Goal: Task Accomplishment & Management: Complete application form

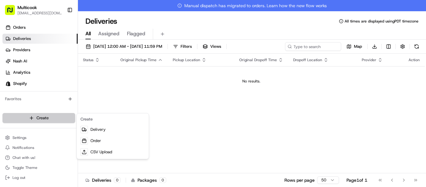
click at [64, 117] on html "Multicook info@multicook.la Toggle Sidebar Orders Deliveries Providers Nash AI …" at bounding box center [213, 93] width 426 height 187
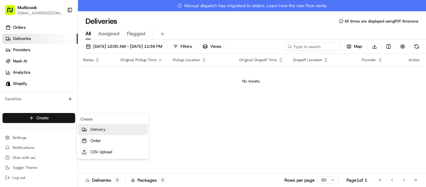
click at [94, 129] on link "Delivery" at bounding box center [113, 129] width 70 height 11
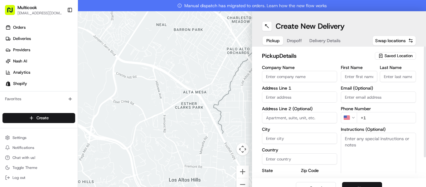
click at [385, 56] on span "Saved Location" at bounding box center [399, 56] width 28 height 6
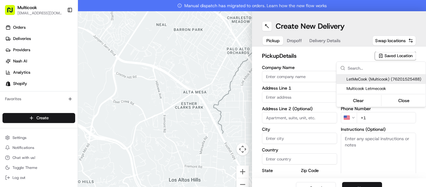
click at [366, 80] on span "LetMeCook (Multicook) (76201525488)" at bounding box center [384, 79] width 77 height 6
type input "LetMeCook (Multicook)"
type input "4364 Woodman Ave"
type input "Los Angeles"
type input "US"
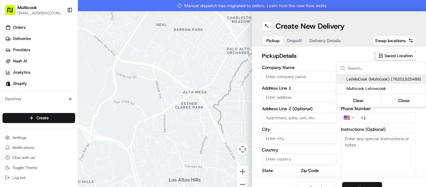
type input "CA"
type input "91423"
type input "Mykola"
type input "Nikityuk"
type input "[EMAIL_ADDRESS][DOMAIN_NAME]"
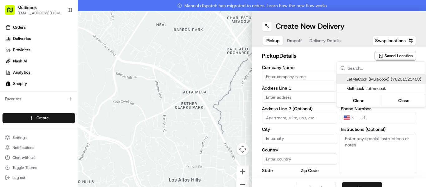
type input "+1 818 245 5354"
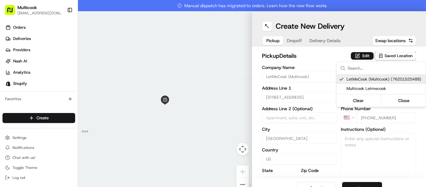
click at [408, 94] on div "Clear Close" at bounding box center [380, 99] width 89 height 13
click at [404, 101] on button "Close" at bounding box center [404, 100] width 43 height 9
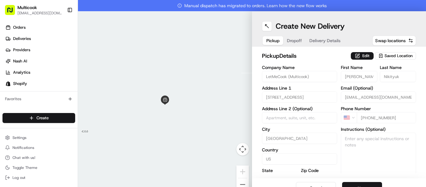
click at [295, 40] on span "Dropoff" at bounding box center [294, 40] width 15 height 6
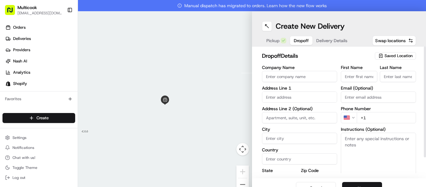
click at [361, 79] on input "First Name" at bounding box center [359, 76] width 36 height 11
type input "Leal"
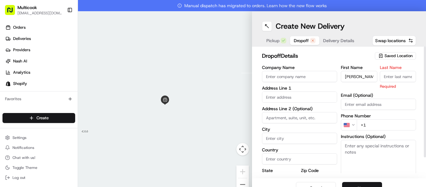
click at [389, 75] on input "Last Name" at bounding box center [398, 76] width 36 height 11
type input "Serefoglu"
drag, startPoint x: 375, startPoint y: 122, endPoint x: 381, endPoint y: 125, distance: 6.7
click at [376, 123] on input "+1" at bounding box center [386, 124] width 59 height 11
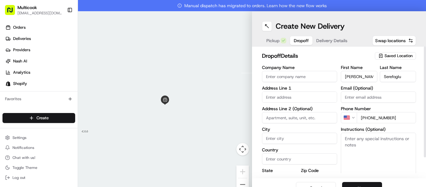
type input "+1 818 469 8371"
click at [309, 90] on div "Address Line 1" at bounding box center [299, 94] width 75 height 17
drag, startPoint x: 307, startPoint y: 98, endPoint x: 304, endPoint y: 101, distance: 4.2
click at [307, 98] on input "text" at bounding box center [299, 96] width 75 height 11
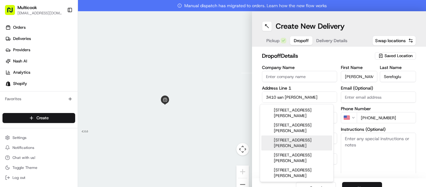
click at [298, 141] on div "3410 San Joaquin Plaza, Newport Beach, CA" at bounding box center [296, 142] width 71 height 15
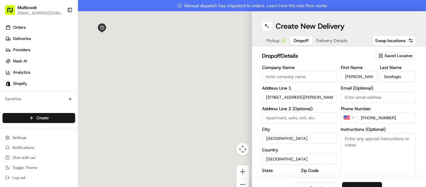
type input "3410 San Joaquin Plz, Newport Beach, CA 92660, USA"
type input "Newport Beach"
type input "United States"
type input "CA"
type input "92660"
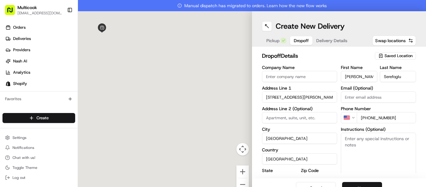
type input "3410 San Joaquin Plaza"
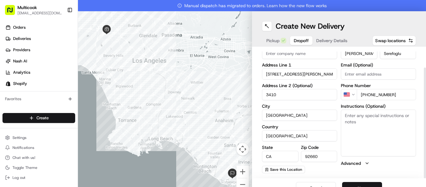
scroll to position [11, 0]
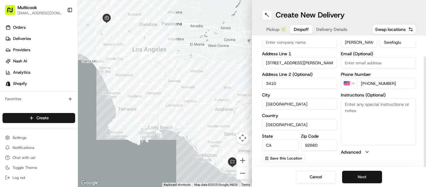
type input "3410"
click at [363, 176] on button "Next" at bounding box center [362, 177] width 40 height 12
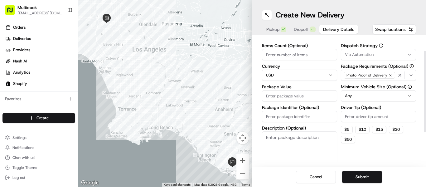
click at [292, 58] on input "Items Count (Optional)" at bounding box center [299, 54] width 75 height 11
type input "2"
click at [307, 97] on input "Package Value" at bounding box center [299, 95] width 75 height 11
type input "2"
type input "335"
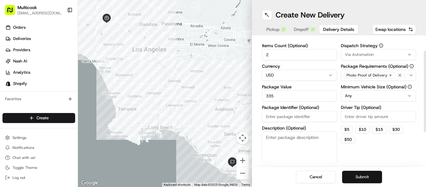
click at [368, 180] on button "Submit" at bounding box center [362, 177] width 40 height 12
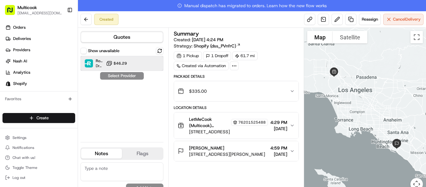
click at [146, 62] on div at bounding box center [144, 63] width 7 height 7
click at [123, 76] on button "Assign Provider" at bounding box center [122, 75] width 44 height 7
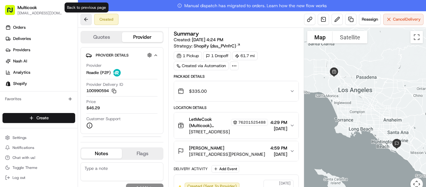
click at [88, 24] on button at bounding box center [85, 19] width 11 height 11
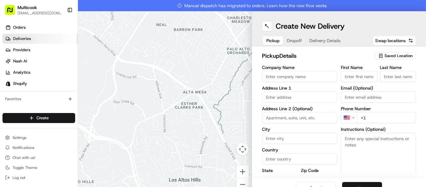
click at [37, 37] on link "Deliveries" at bounding box center [39, 39] width 75 height 10
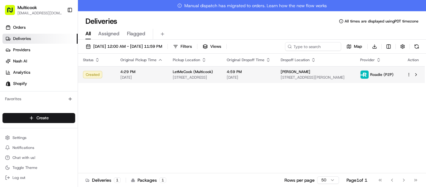
click at [264, 71] on span "4:59 PM" at bounding box center [249, 71] width 44 height 5
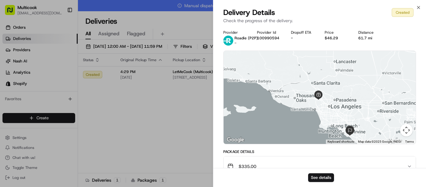
click at [420, 5] on div "Close Delivery Details Created Check the progress of the delivery. Provider Roa…" at bounding box center [319, 93] width 213 height 187
click at [420, 6] on icon "button" at bounding box center [418, 7] width 5 height 5
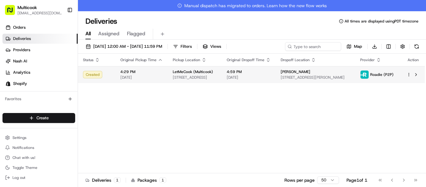
click at [408, 74] on html "Multicook info@multicook.la Toggle Sidebar Orders Deliveries Providers Nash AI …" at bounding box center [213, 93] width 426 height 187
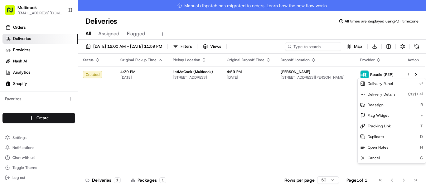
click at [318, 138] on html "Multicook info@multicook.la Toggle Sidebar Orders Deliveries Providers Nash AI …" at bounding box center [213, 93] width 426 height 187
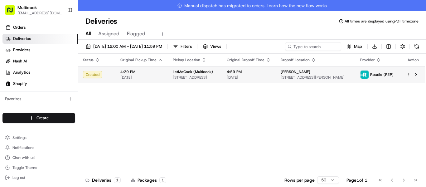
click at [348, 78] on span "[STREET_ADDRESS][PERSON_NAME]" at bounding box center [316, 77] width 70 height 5
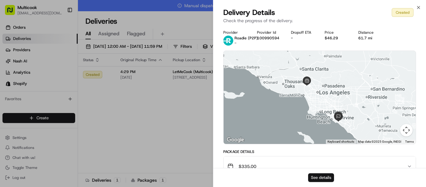
click at [322, 176] on button "See details" at bounding box center [321, 177] width 26 height 9
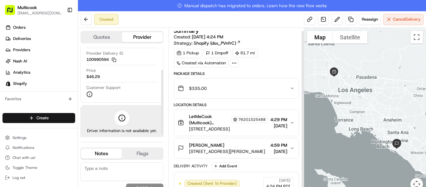
scroll to position [3, 0]
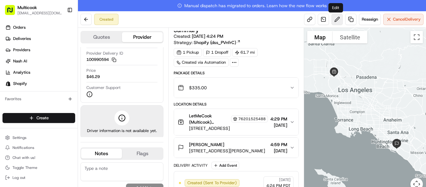
click at [336, 22] on button at bounding box center [336, 19] width 11 height 11
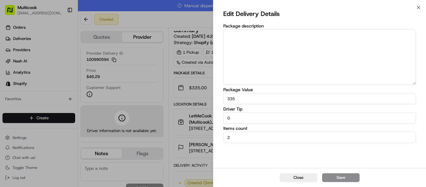
drag, startPoint x: 237, startPoint y: 138, endPoint x: 225, endPoint y: 134, distance: 12.8
click at [224, 134] on input "2" at bounding box center [319, 137] width 193 height 11
click at [231, 140] on input "2" at bounding box center [319, 137] width 193 height 11
click at [232, 139] on input "2" at bounding box center [319, 137] width 193 height 11
click at [233, 138] on input "2" at bounding box center [319, 137] width 193 height 11
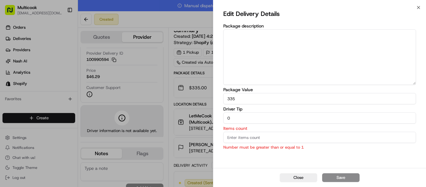
type input "2"
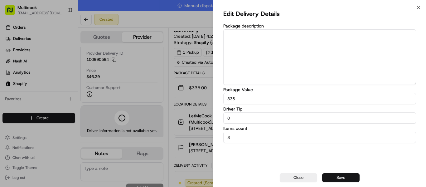
type input "3"
click at [343, 180] on button "Save" at bounding box center [340, 177] width 37 height 9
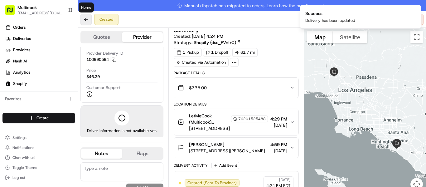
click at [90, 20] on button at bounding box center [85, 19] width 11 height 11
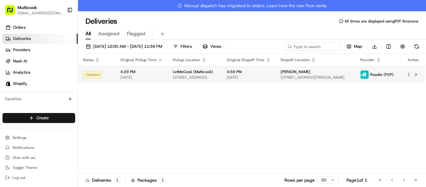
click at [214, 76] on span "[STREET_ADDRESS]" at bounding box center [195, 77] width 44 height 5
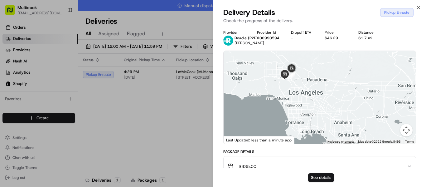
click at [290, 66] on img at bounding box center [291, 68] width 17 height 17
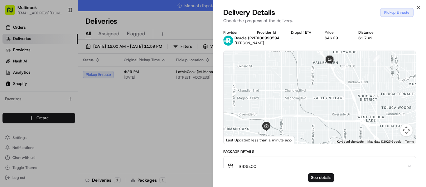
drag, startPoint x: 314, startPoint y: 90, endPoint x: 331, endPoint y: 103, distance: 21.8
click at [331, 103] on div at bounding box center [320, 97] width 192 height 93
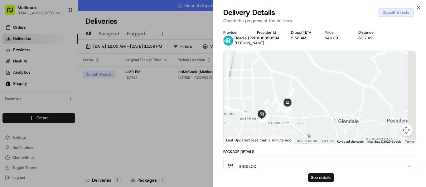
scroll to position [100, 0]
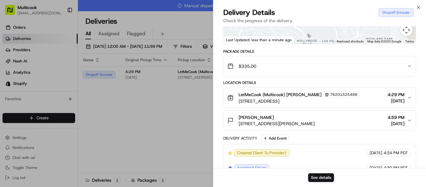
drag, startPoint x: 310, startPoint y: 100, endPoint x: 280, endPoint y: 170, distance: 75.7
click at [280, 170] on div "Delivery Details Dropoff Enroute Check the progress of the delivery. Provider R…" at bounding box center [319, 96] width 213 height 179
click at [418, 4] on div "Close Delivery Details Dropoff Enroute Check the progress of the delivery. Prov…" at bounding box center [319, 93] width 213 height 187
click at [418, 8] on icon "button" at bounding box center [418, 7] width 2 height 2
